Goal: Check status: Check status

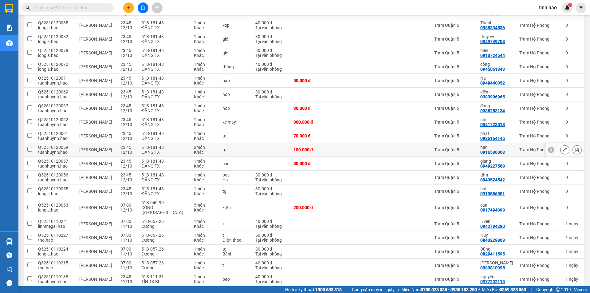
scroll to position [31, 0]
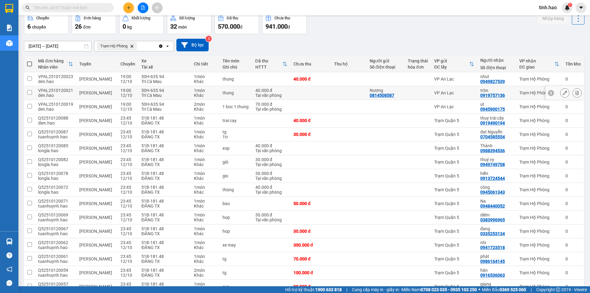
click at [563, 92] on icon at bounding box center [565, 93] width 4 height 4
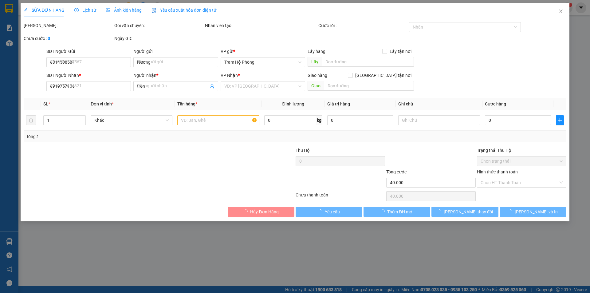
click at [121, 9] on div "Ảnh kiện hàng" at bounding box center [124, 10] width 36 height 14
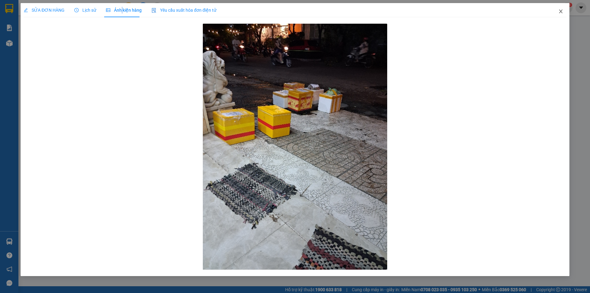
click at [561, 12] on icon "close" at bounding box center [560, 12] width 3 height 4
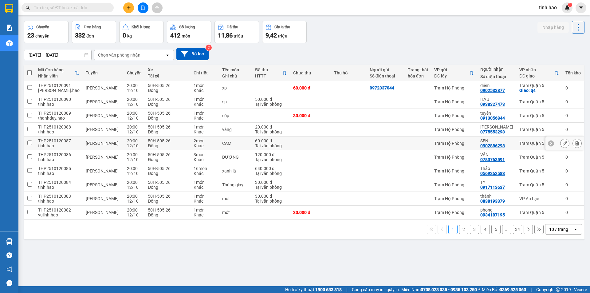
scroll to position [28, 0]
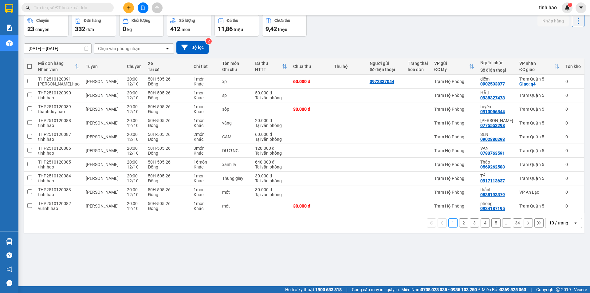
click at [557, 221] on div "10 / trang" at bounding box center [558, 223] width 19 height 6
click at [553, 206] on div "100 / trang" at bounding box center [559, 209] width 37 height 11
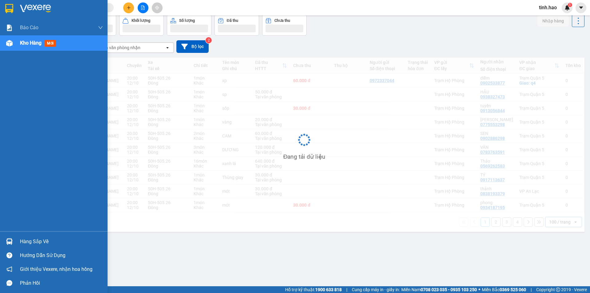
scroll to position [0, 0]
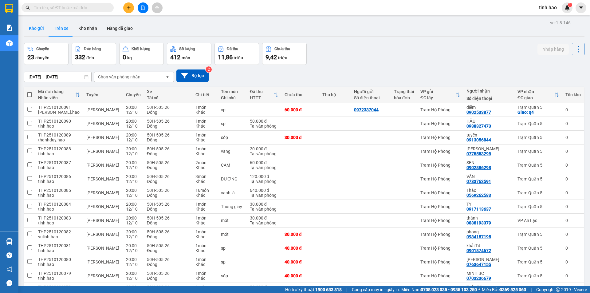
click at [45, 26] on button "Kho gửi" at bounding box center [36, 28] width 25 height 15
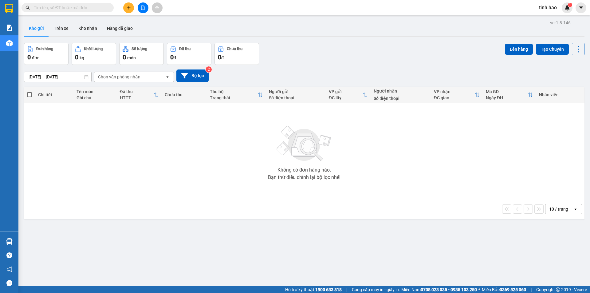
click at [556, 208] on div "10 / trang" at bounding box center [558, 209] width 19 height 6
click at [553, 281] on div "100 / trang" at bounding box center [559, 277] width 37 height 11
click at [89, 29] on button "Kho nhận" at bounding box center [87, 28] width 29 height 15
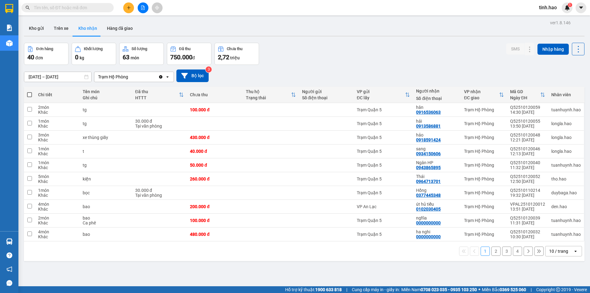
click at [556, 255] on div "10 / trang" at bounding box center [560, 251] width 28 height 10
click at [553, 239] on span "100 / trang" at bounding box center [557, 238] width 22 height 6
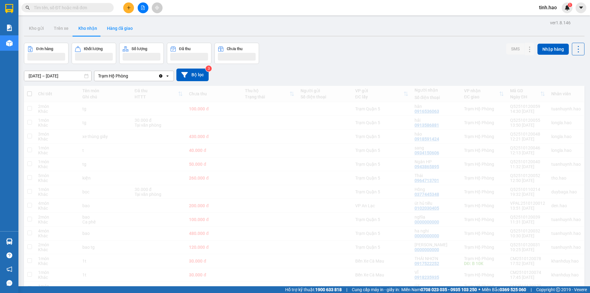
click at [121, 26] on button "Hàng đã giao" at bounding box center [120, 28] width 36 height 15
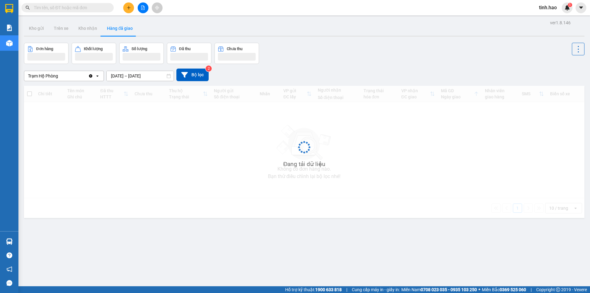
click at [121, 26] on button "Hàng đã giao" at bounding box center [120, 28] width 36 height 15
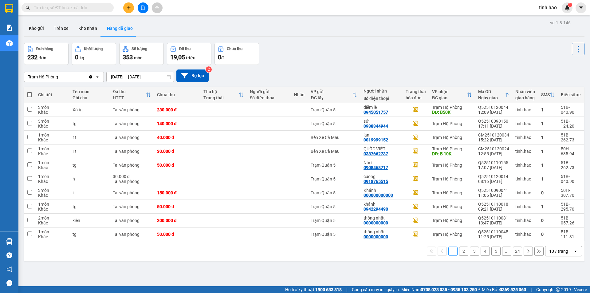
click at [556, 254] on div "10 / trang" at bounding box center [560, 251] width 28 height 10
click at [554, 241] on div "100 / trang" at bounding box center [559, 237] width 37 height 11
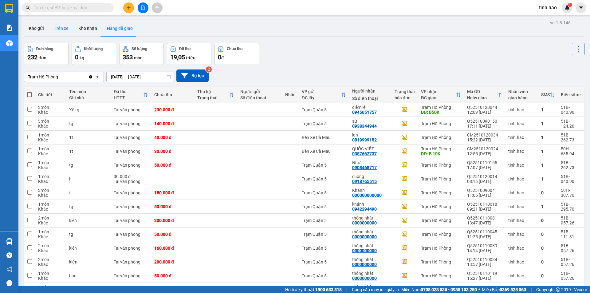
click at [53, 31] on button "Trên xe" at bounding box center [61, 28] width 25 height 15
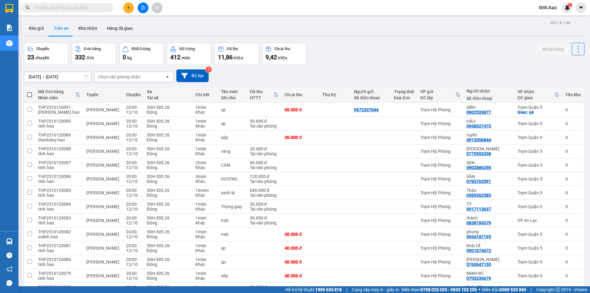
click at [151, 81] on div "Chọn văn phòng nhận" at bounding box center [129, 77] width 71 height 10
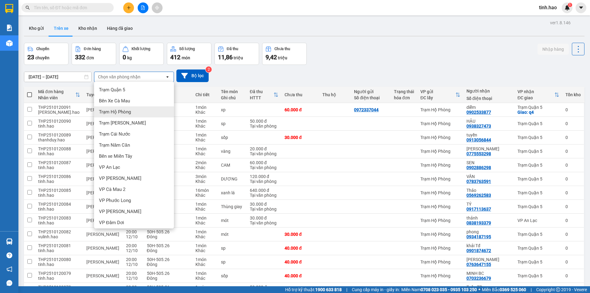
click at [131, 112] on div "Trạm Hộ Phòng" at bounding box center [134, 111] width 80 height 11
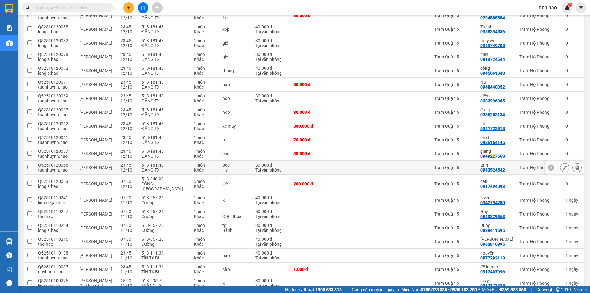
scroll to position [174, 0]
